Goal: Information Seeking & Learning: Learn about a topic

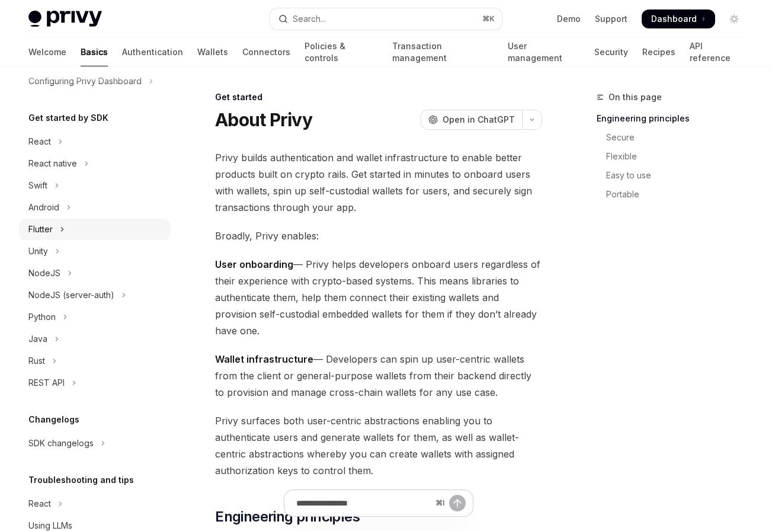
scroll to position [104, 0]
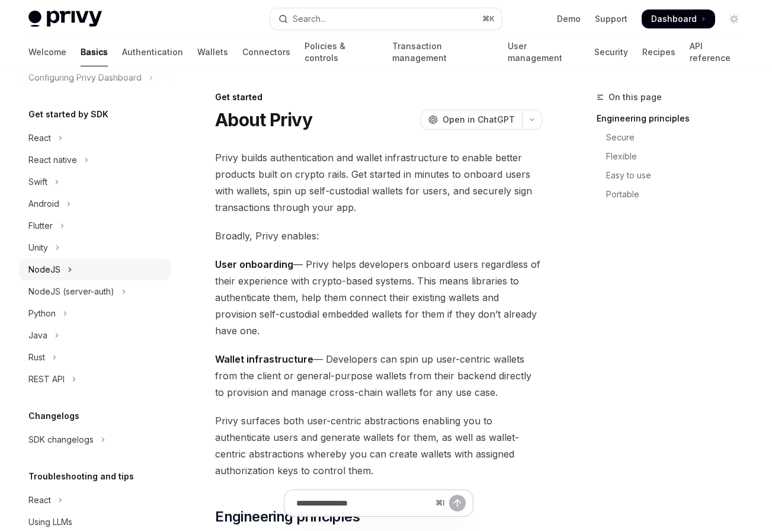
click at [81, 269] on button "NodeJS" at bounding box center [95, 269] width 152 height 21
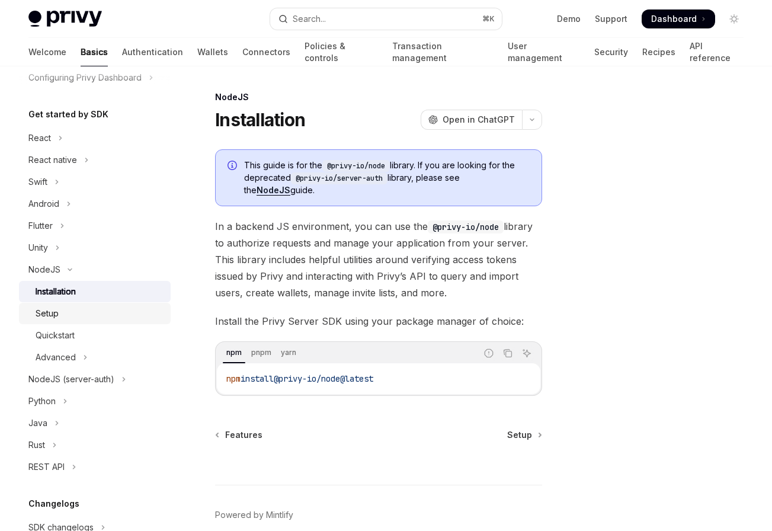
click at [70, 318] on div "Setup" at bounding box center [100, 313] width 128 height 14
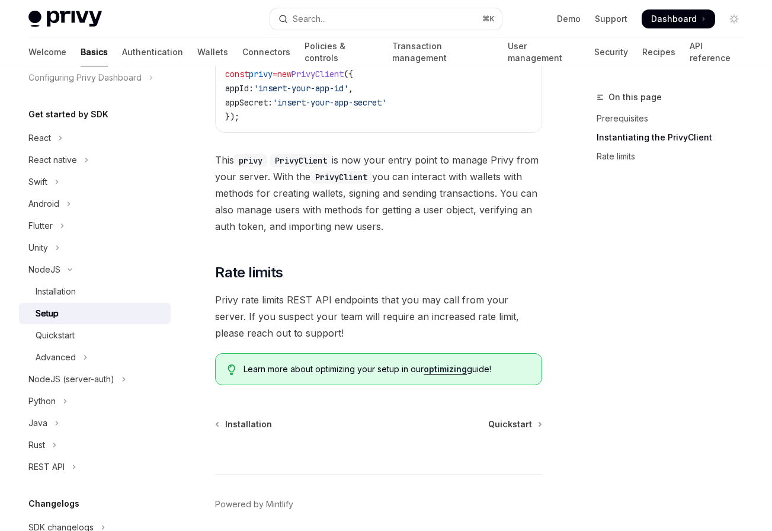
scroll to position [438, 0]
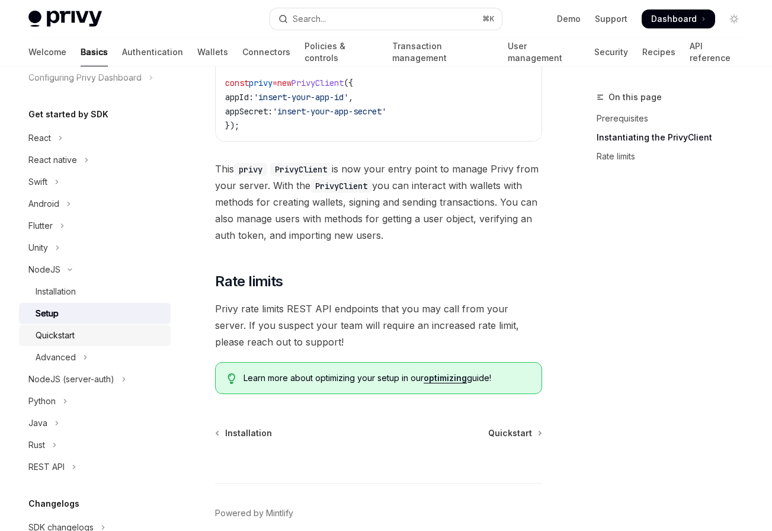
click at [69, 335] on div "Quickstart" at bounding box center [55, 335] width 39 height 14
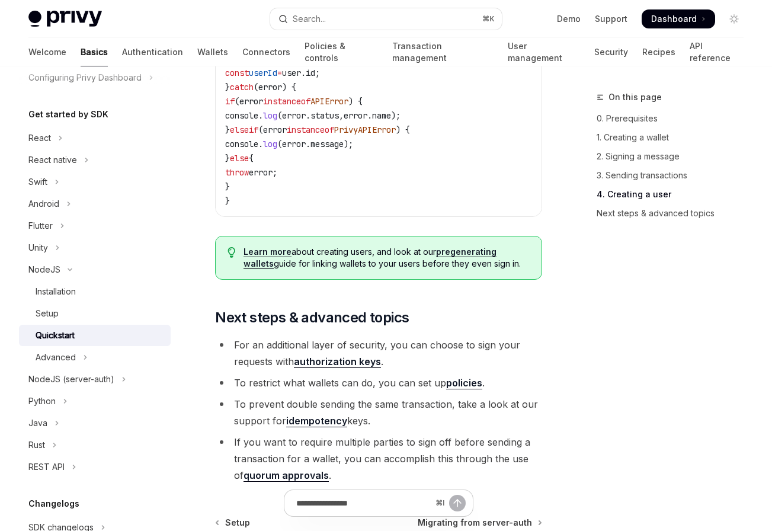
scroll to position [2484, 0]
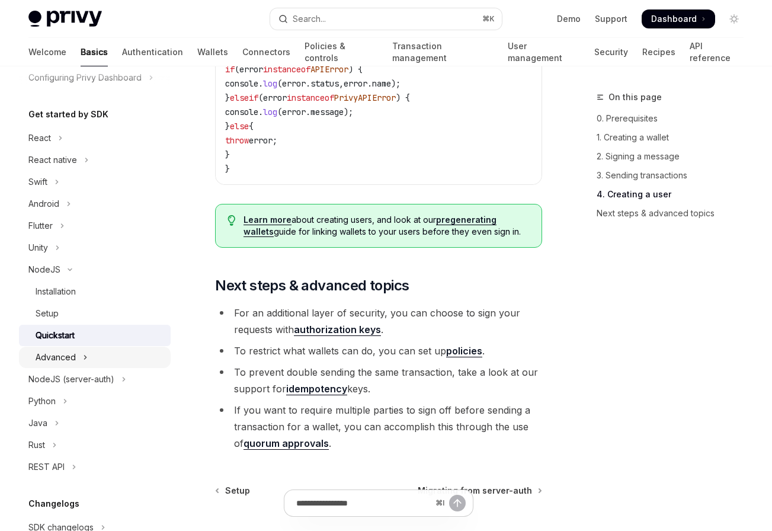
click at [83, 360] on icon "Toggle Advanced section" at bounding box center [85, 357] width 5 height 14
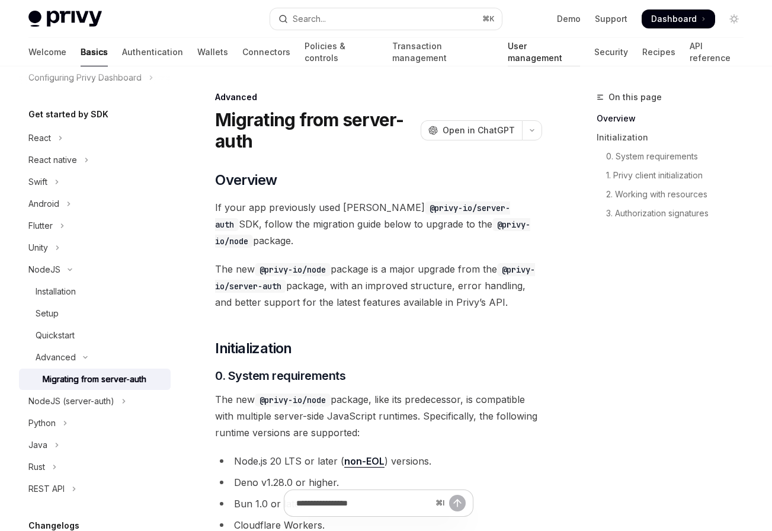
click at [508, 63] on link "User management" at bounding box center [544, 52] width 72 height 28
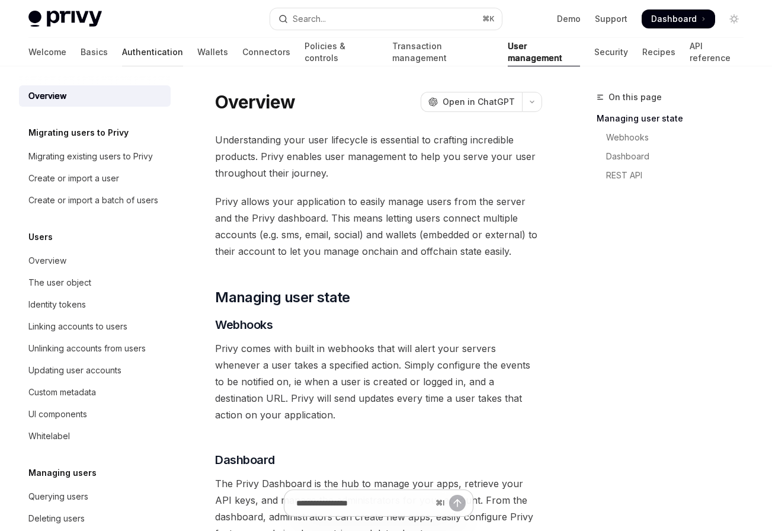
click at [122, 55] on link "Authentication" at bounding box center [152, 52] width 61 height 28
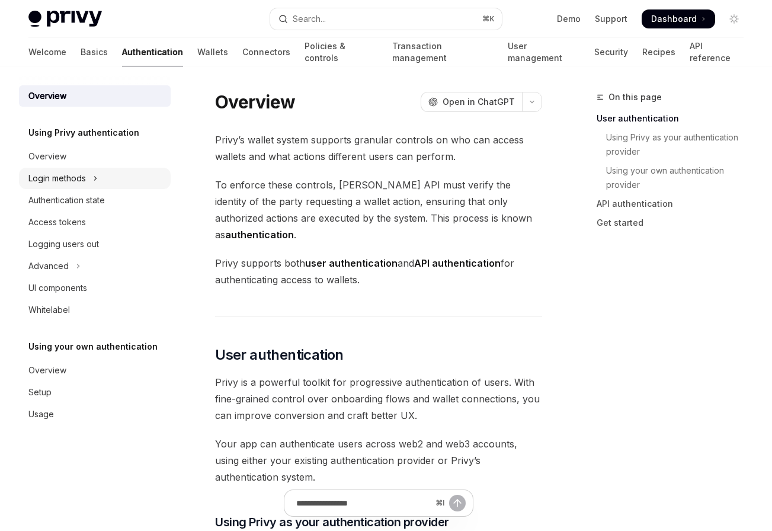
click at [89, 181] on button "Login methods" at bounding box center [95, 178] width 152 height 21
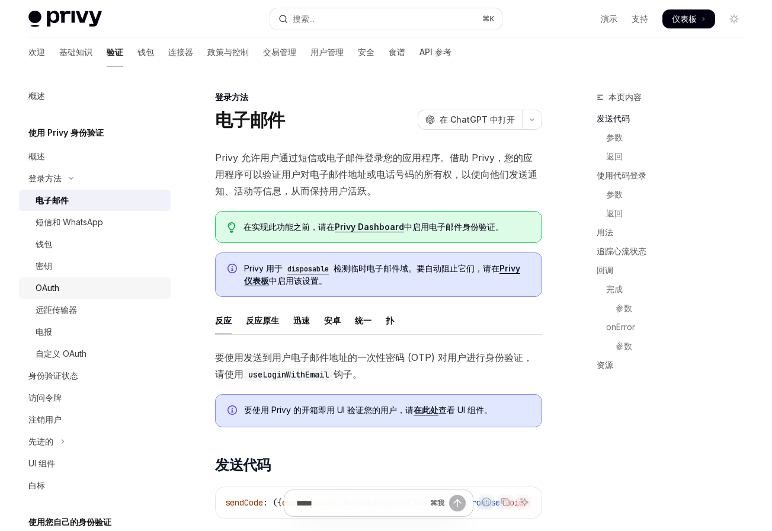
click at [75, 277] on link "OAuth" at bounding box center [95, 287] width 152 height 21
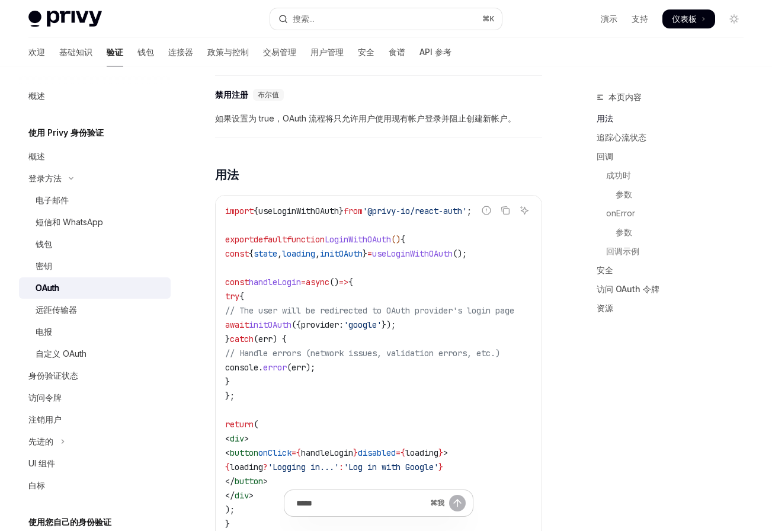
scroll to position [634, 0]
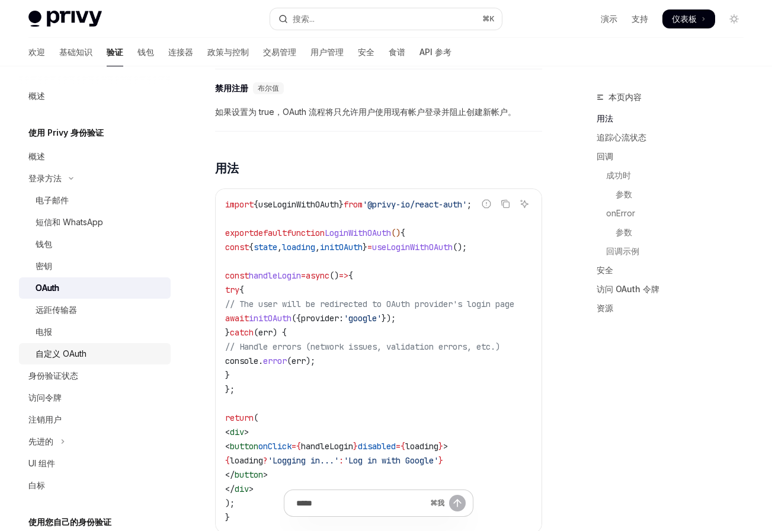
click at [82, 351] on font "自定义 OAuth" at bounding box center [61, 353] width 51 height 10
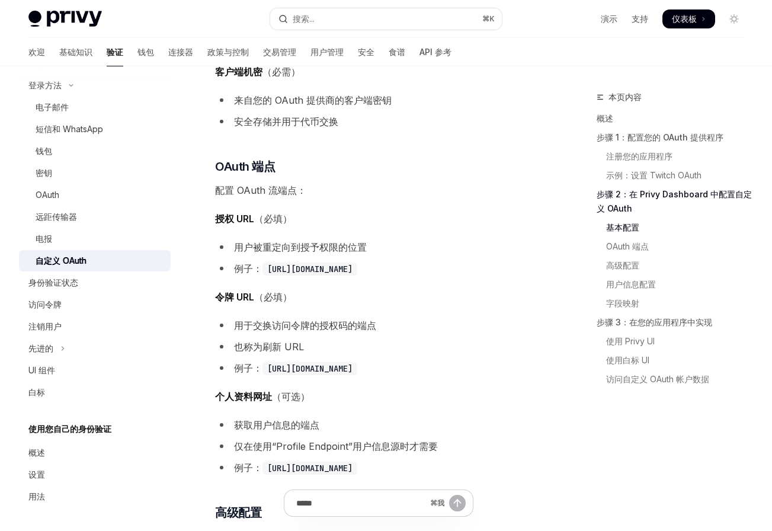
scroll to position [1563, 0]
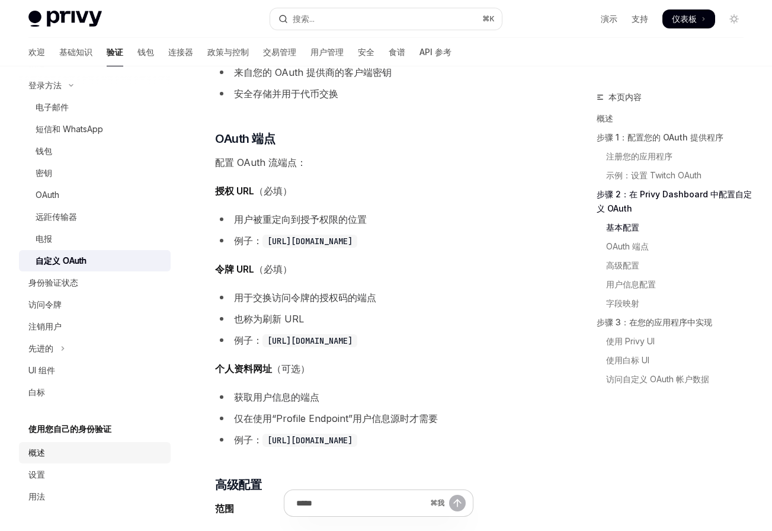
click at [52, 457] on div "概述" at bounding box center [95, 452] width 135 height 14
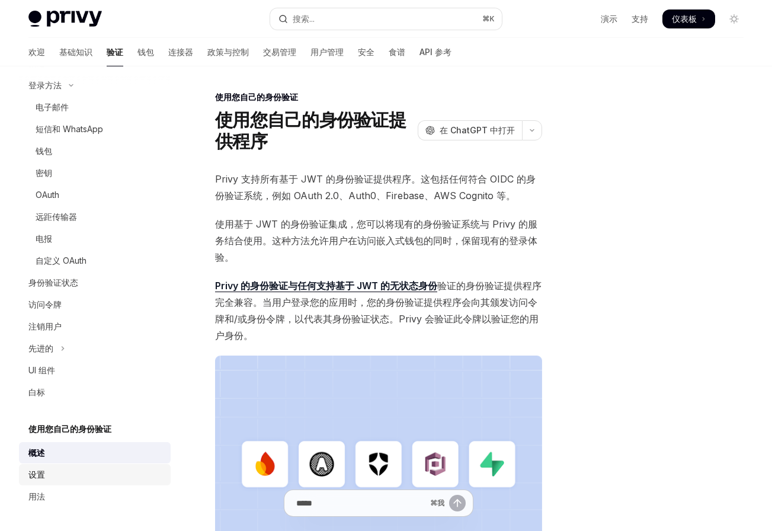
click at [53, 467] on div "设置" at bounding box center [95, 474] width 135 height 14
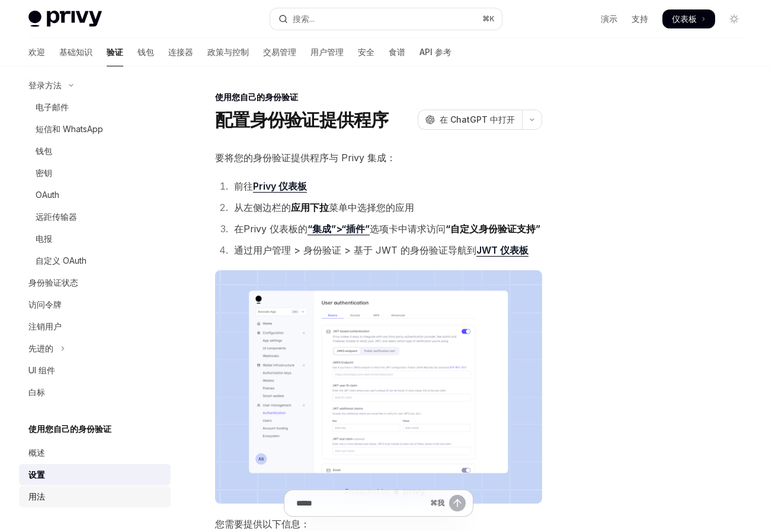
click at [47, 492] on div "用法" at bounding box center [95, 496] width 135 height 14
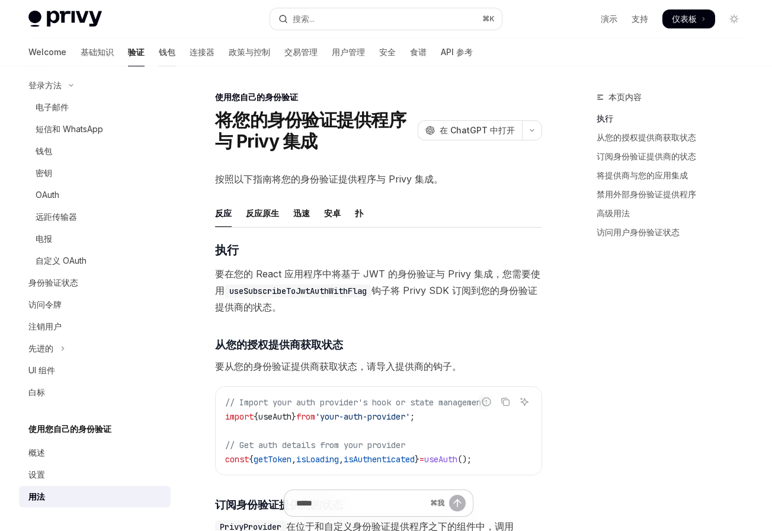
click at [159, 50] on font "钱包" at bounding box center [167, 52] width 17 height 10
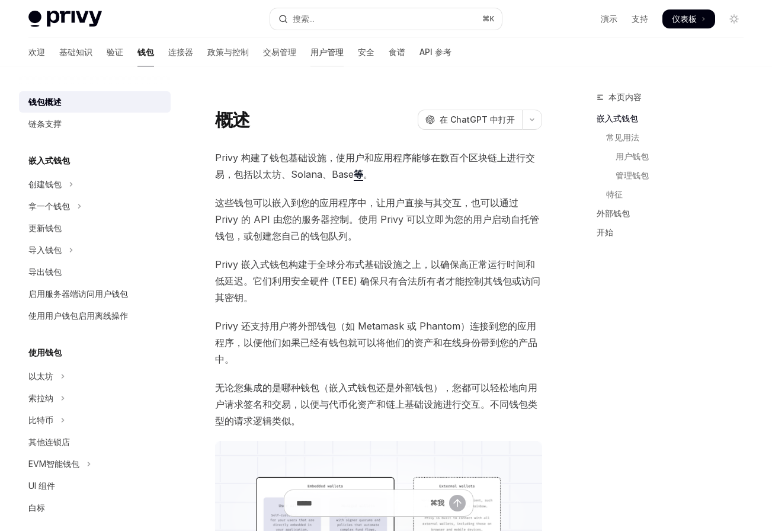
click at [310, 52] on font "用户管理" at bounding box center [326, 52] width 33 height 10
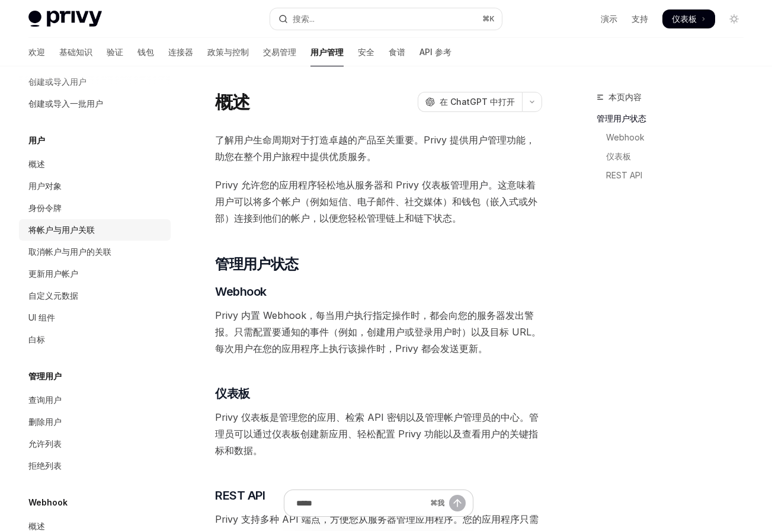
scroll to position [148, 0]
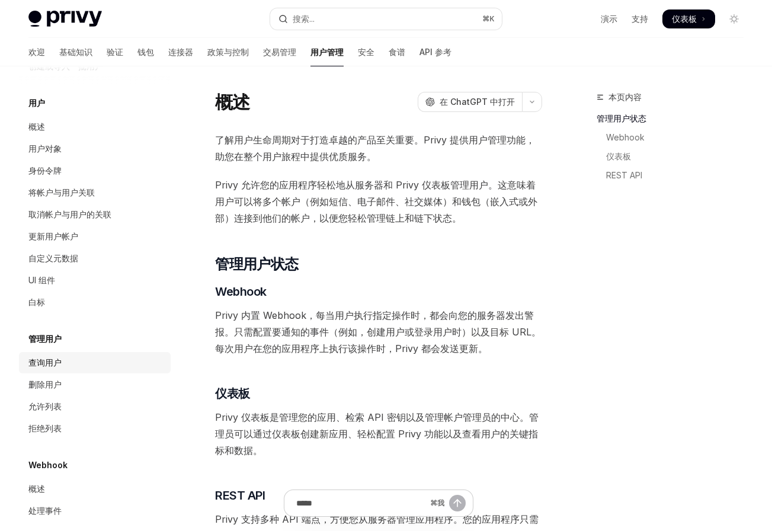
click at [60, 357] on font "查询用户" at bounding box center [44, 362] width 33 height 10
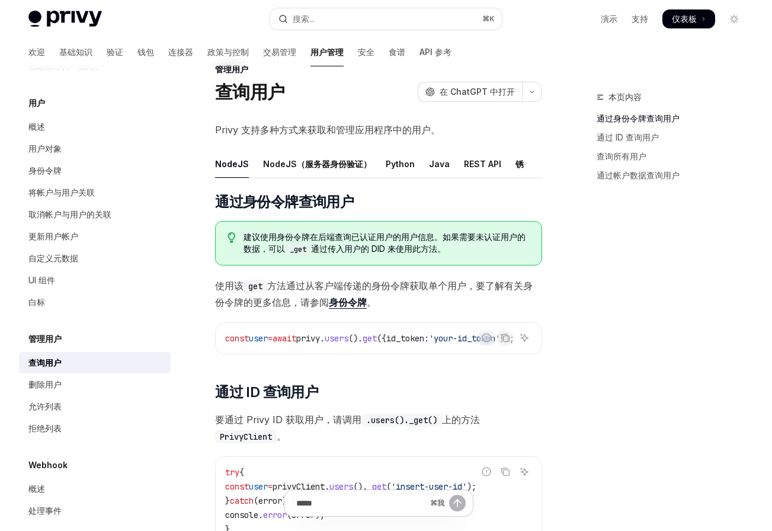
scroll to position [29, 0]
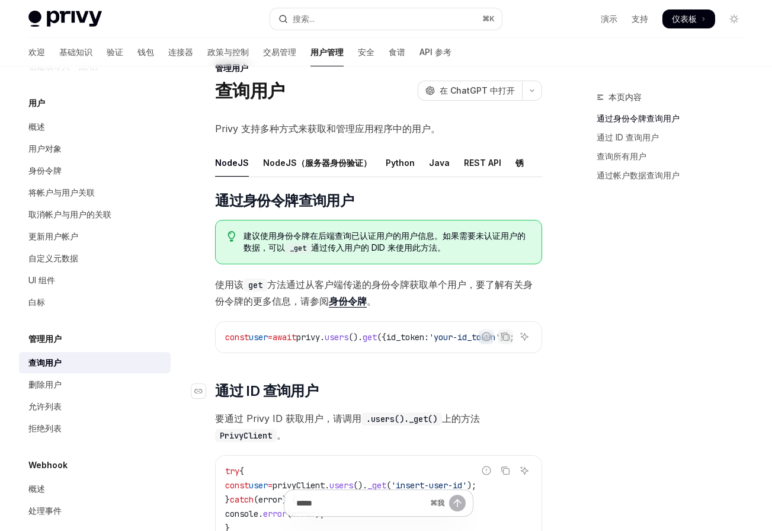
click at [383, 386] on h2 "​ 通过 ID 查询用户" at bounding box center [378, 390] width 327 height 19
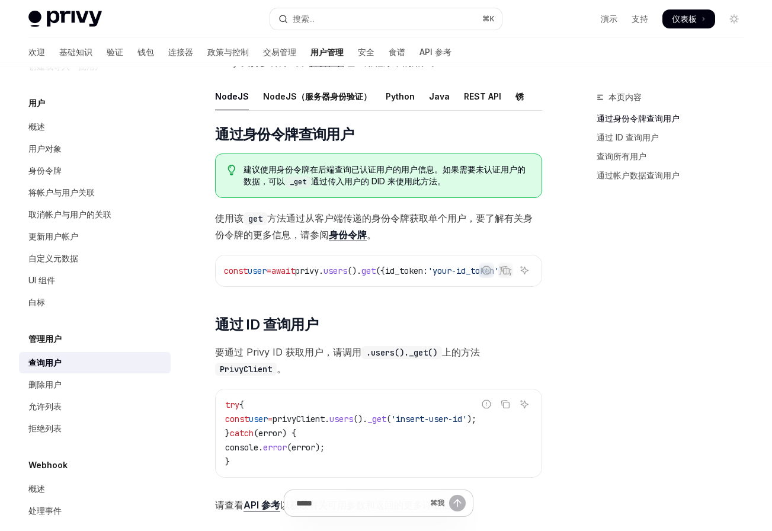
scroll to position [98, 0]
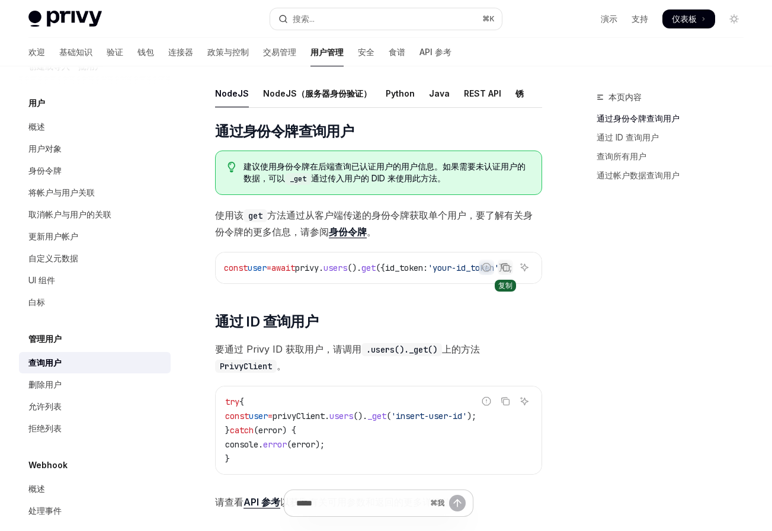
click at [505, 265] on icon "复制代码块中的内容" at bounding box center [505, 266] width 9 height 9
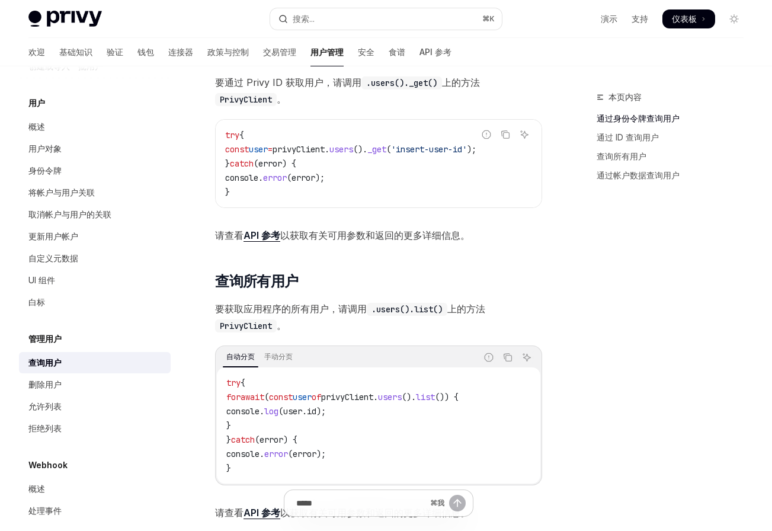
scroll to position [366, 0]
click at [68, 253] on font "自定义元数据" at bounding box center [53, 258] width 50 height 10
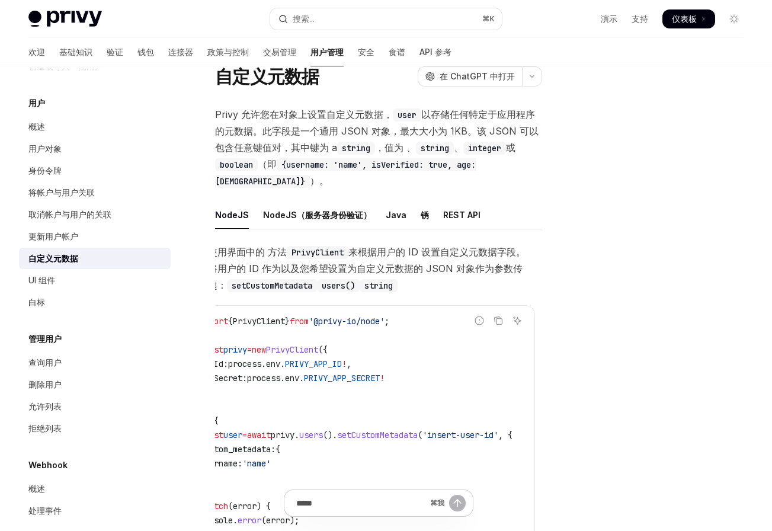
scroll to position [33, 0]
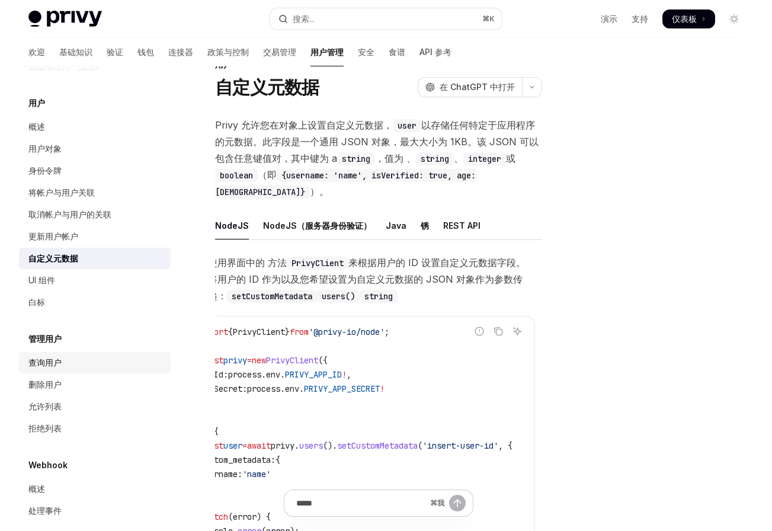
click at [52, 358] on link "查询用户" at bounding box center [95, 362] width 152 height 21
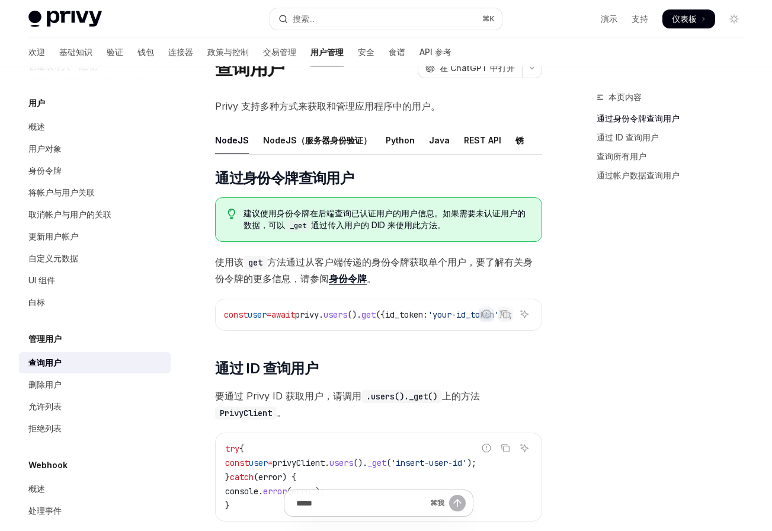
scroll to position [0, 40]
click at [354, 281] on font "身份令牌" at bounding box center [348, 278] width 38 height 12
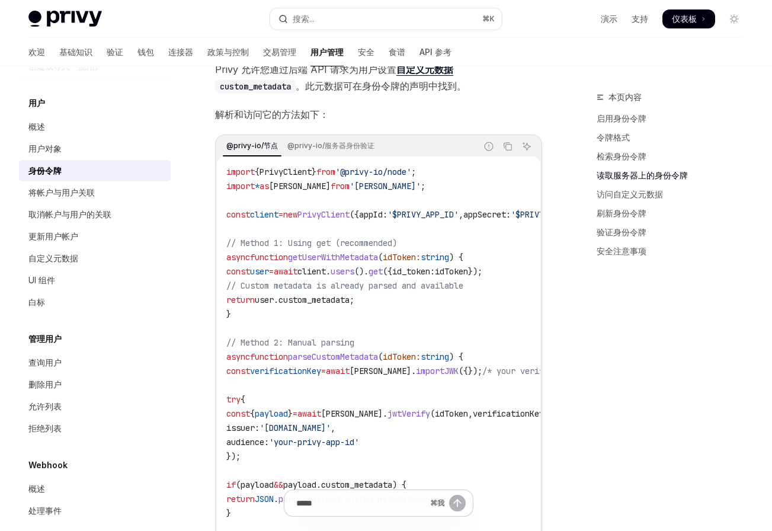
scroll to position [2166, 0]
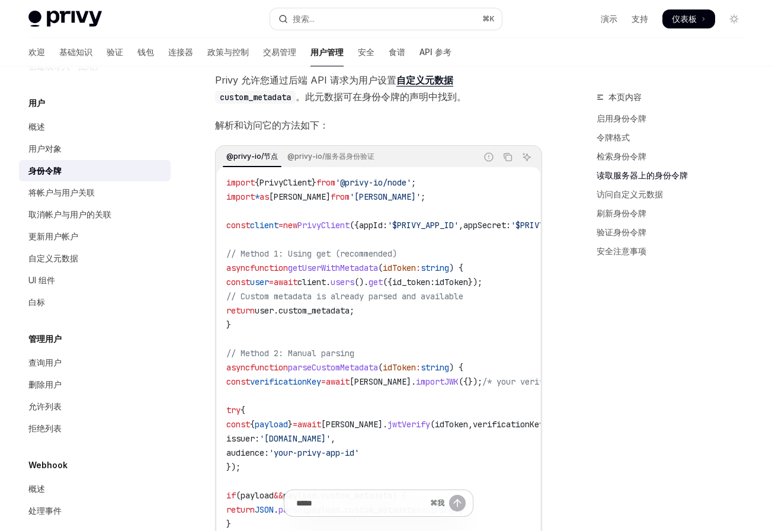
click at [94, 163] on div "身份令牌" at bounding box center [95, 170] width 135 height 14
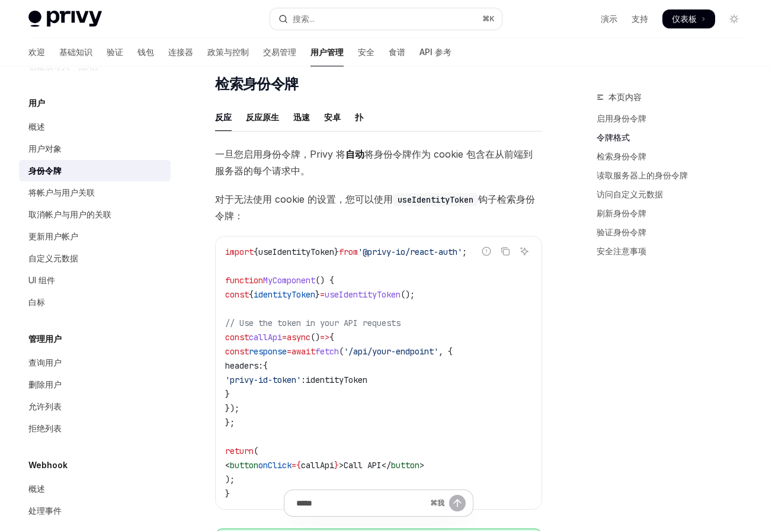
scroll to position [1006, 0]
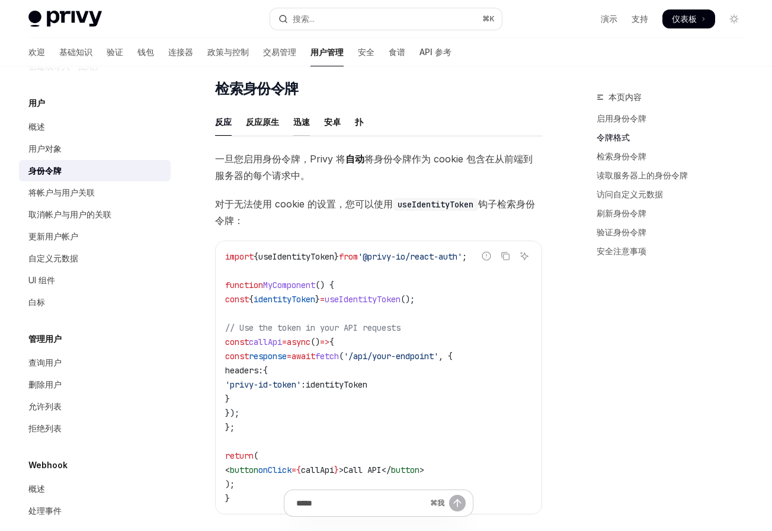
click at [307, 127] on font "迅速" at bounding box center [301, 122] width 17 height 14
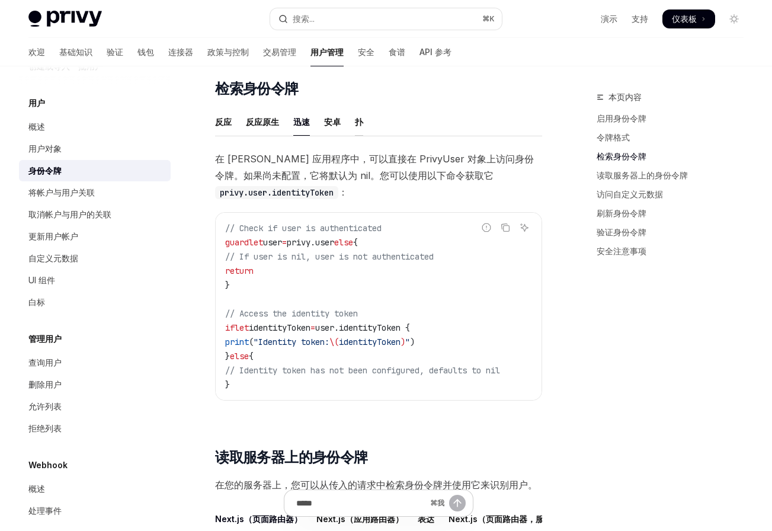
click at [361, 120] on font "扑" at bounding box center [359, 122] width 8 height 10
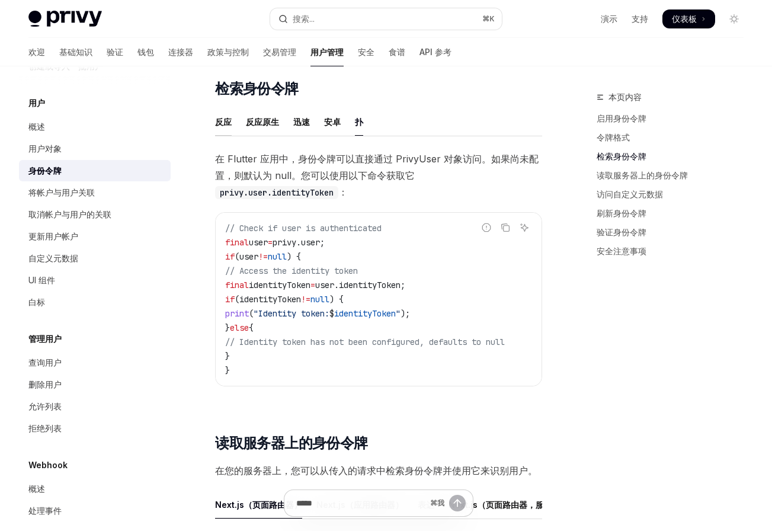
click at [227, 120] on font "反应" at bounding box center [223, 122] width 17 height 10
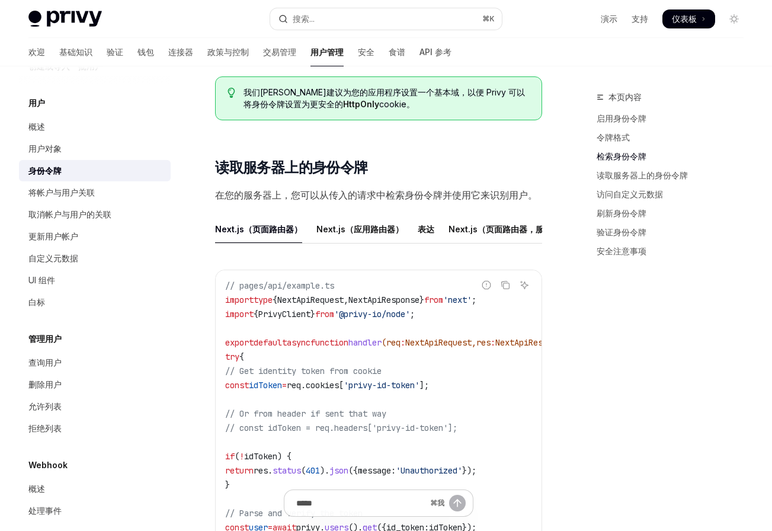
scroll to position [1464, 0]
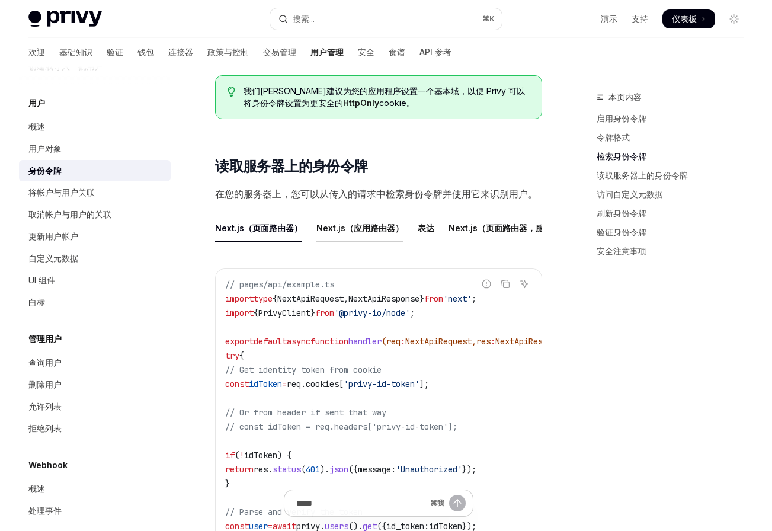
click at [358, 233] on font "Next.js（应用路由器）" at bounding box center [359, 228] width 87 height 14
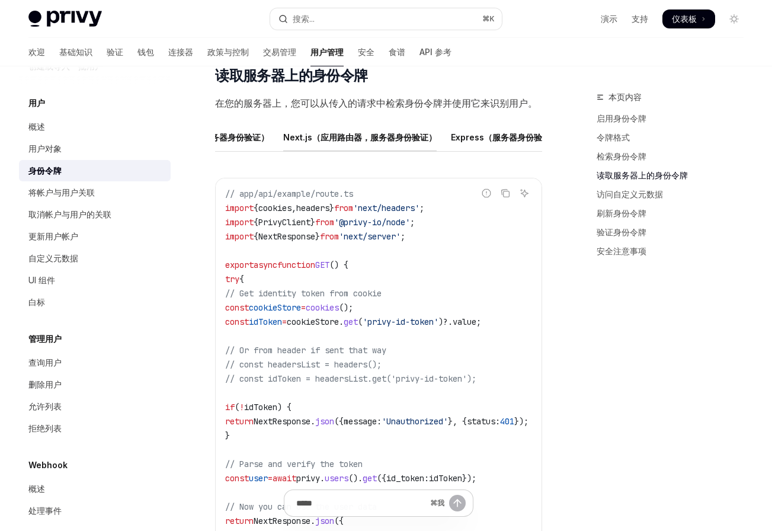
scroll to position [0, 335]
click at [472, 134] on font "Express（服务器身份验证）" at bounding box center [503, 137] width 108 height 10
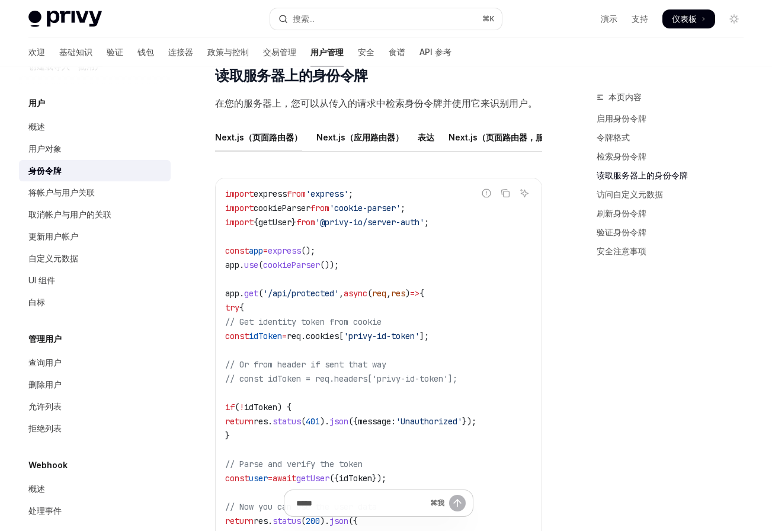
click at [266, 134] on font "Next.js（页面路由器）" at bounding box center [258, 137] width 87 height 10
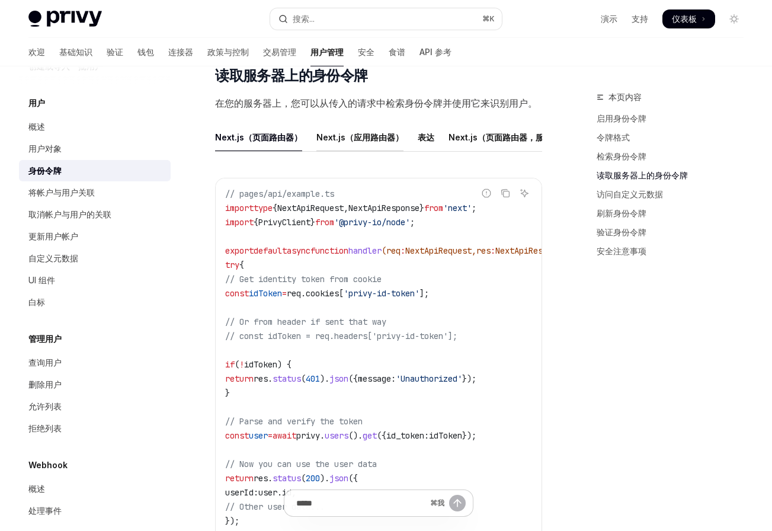
click at [349, 132] on font "Next.js（应用路由器）" at bounding box center [359, 137] width 87 height 10
type textarea "*"
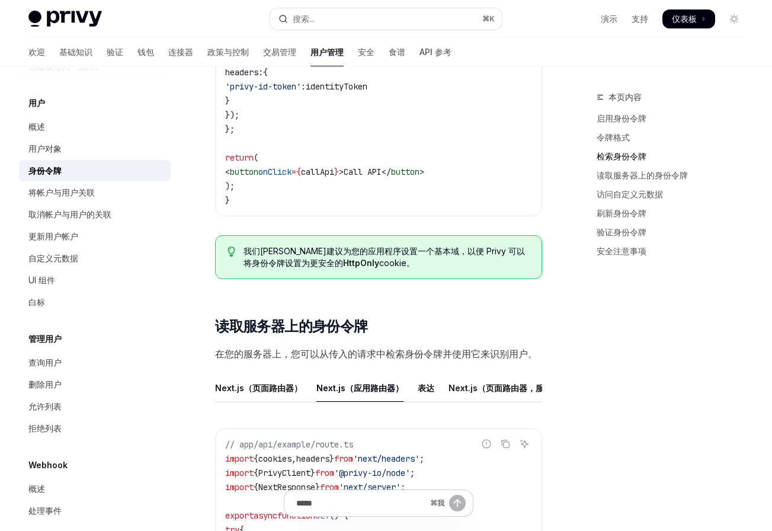
scroll to position [1325, 0]
